Goal: Book appointment/travel/reservation

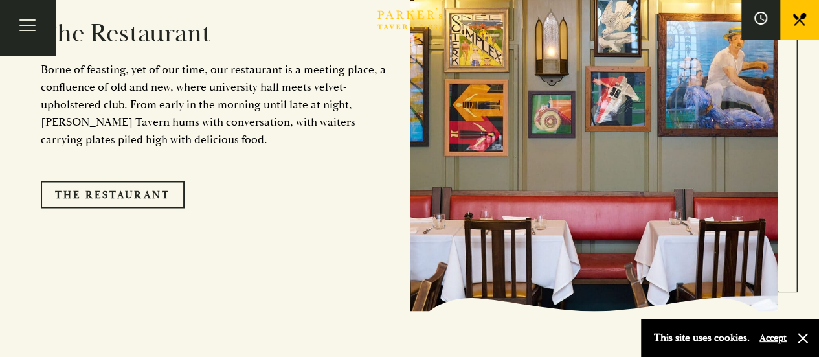
scroll to position [1036, 0]
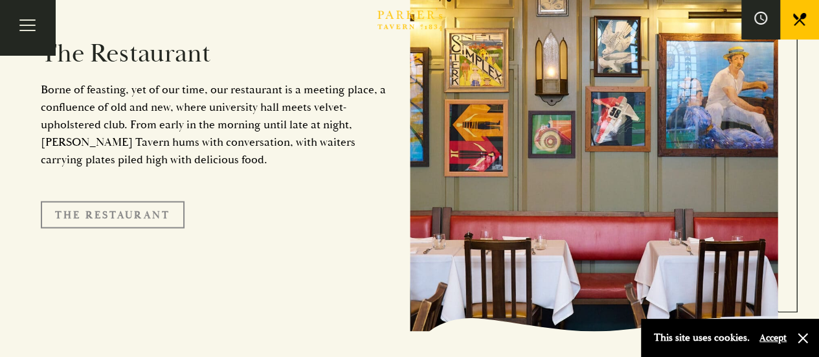
click at [109, 201] on link "The Restaurant" at bounding box center [113, 214] width 144 height 27
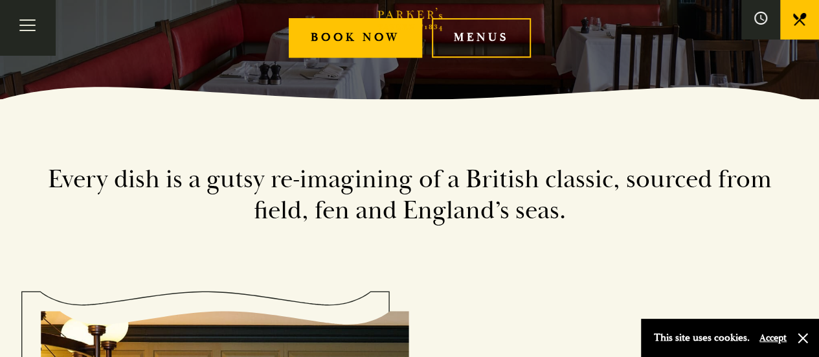
scroll to position [194, 0]
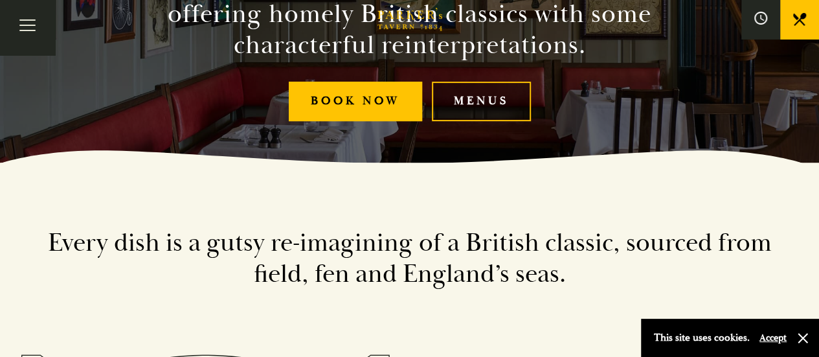
click at [466, 90] on link "Menus" at bounding box center [481, 102] width 99 height 40
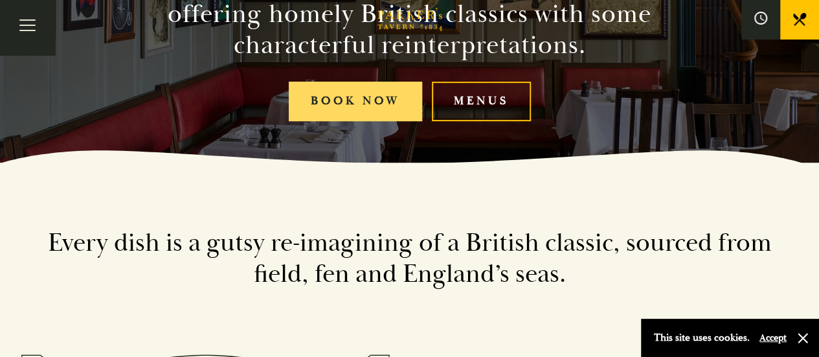
click at [356, 104] on link "Book Now" at bounding box center [355, 102] width 133 height 40
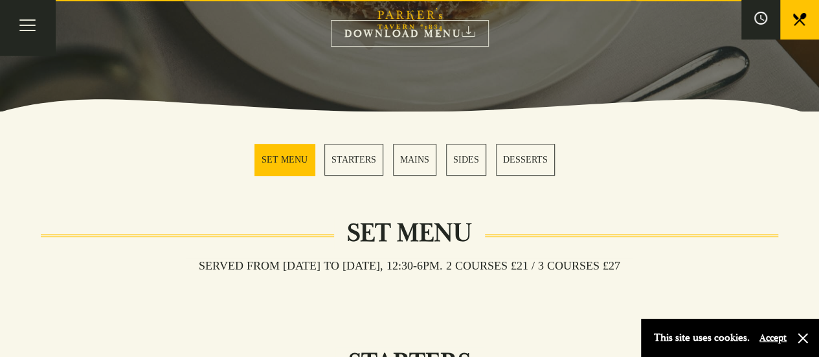
scroll to position [324, 0]
